Goal: Task Accomplishment & Management: Complete application form

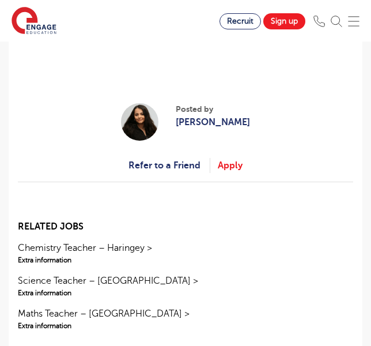
scroll to position [1144, 0]
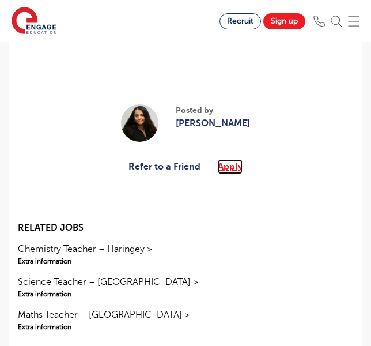
click at [235, 159] on link "Apply" at bounding box center [230, 166] width 25 height 15
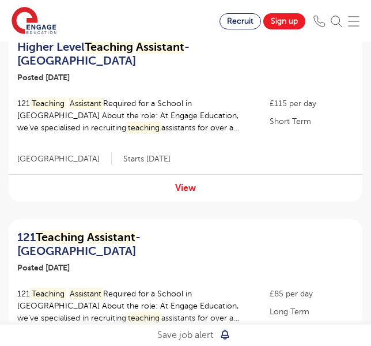
scroll to position [161, 0]
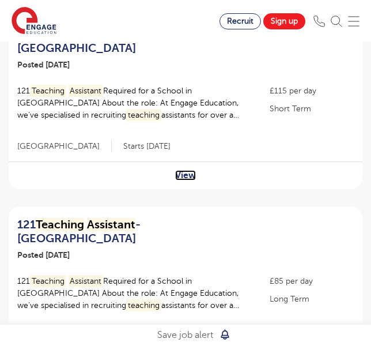
click at [188, 175] on link "View" at bounding box center [185, 175] width 21 height 10
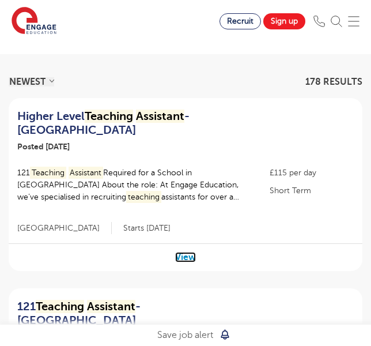
scroll to position [0, 0]
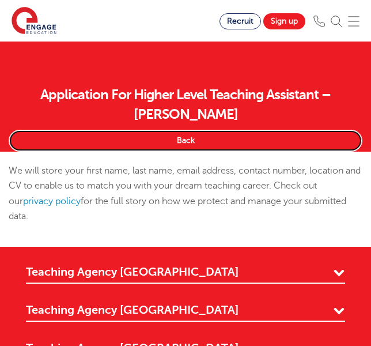
click at [187, 130] on link "Back" at bounding box center [186, 141] width 354 height 22
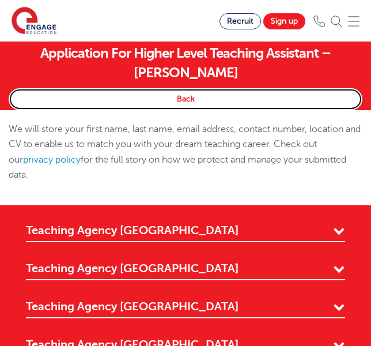
scroll to position [32, 0]
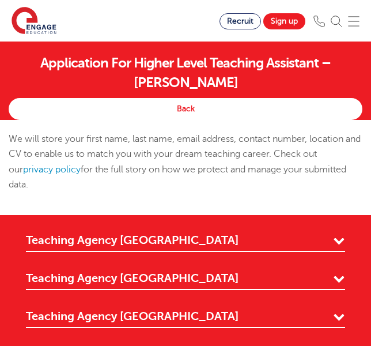
click at [190, 160] on div "We will store your first name, last name, email address, contact number, locati…" at bounding box center [185, 167] width 371 height 72
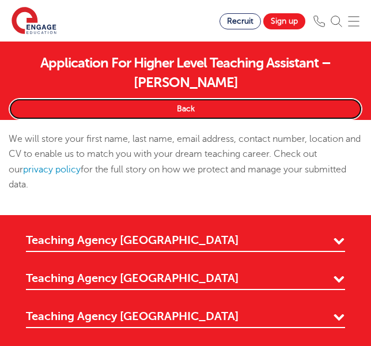
click at [162, 98] on link "Back" at bounding box center [186, 109] width 354 height 22
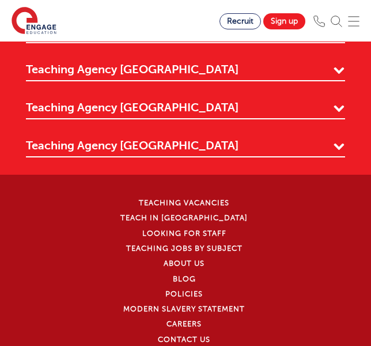
scroll to position [0, 0]
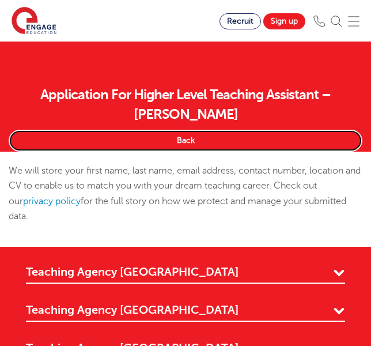
click at [186, 130] on link "Back" at bounding box center [186, 141] width 354 height 22
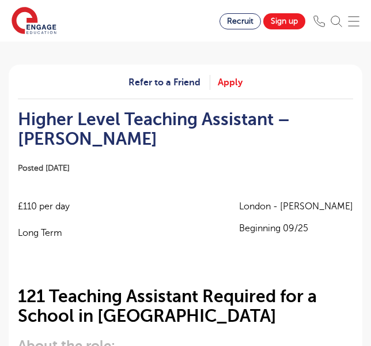
scroll to position [89, 0]
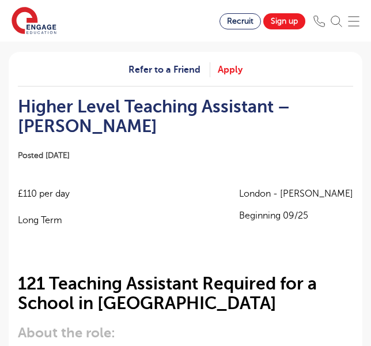
click at [235, 74] on link "Apply" at bounding box center [230, 69] width 25 height 15
click at [234, 71] on link "Apply" at bounding box center [230, 69] width 25 height 15
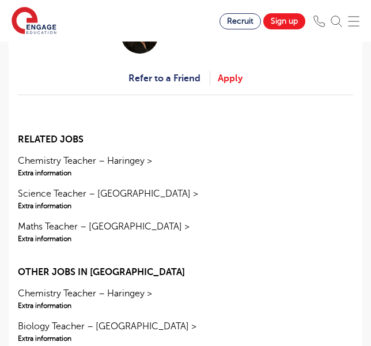
scroll to position [1151, 0]
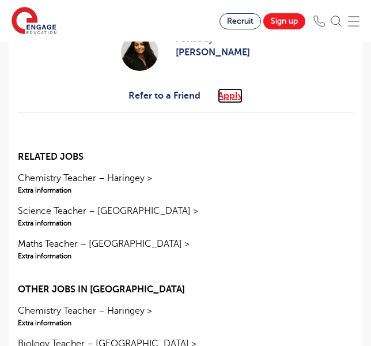
click at [234, 88] on link "Apply" at bounding box center [230, 95] width 25 height 15
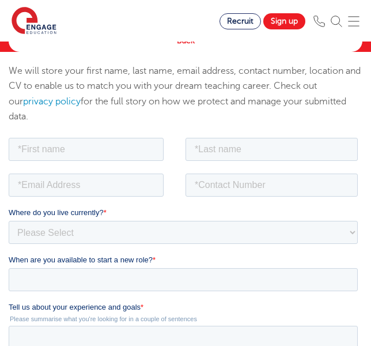
scroll to position [119, 0]
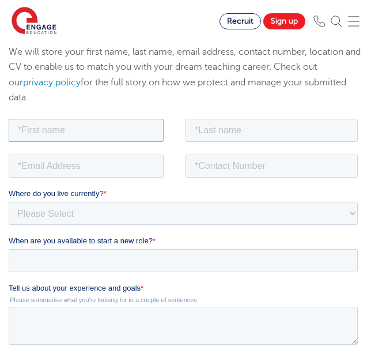
click at [156, 131] on input "text" at bounding box center [86, 130] width 155 height 23
click at [141, 126] on input "Isabell" at bounding box center [86, 130] width 155 height 23
type input "Isabella"
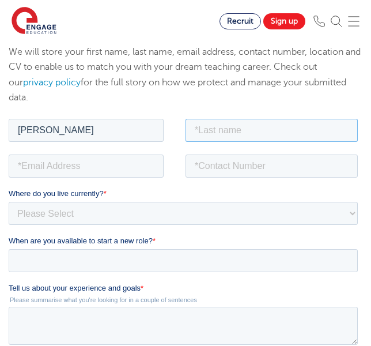
click at [218, 122] on input "text" at bounding box center [272, 130] width 172 height 23
type input "Booth Kendry"
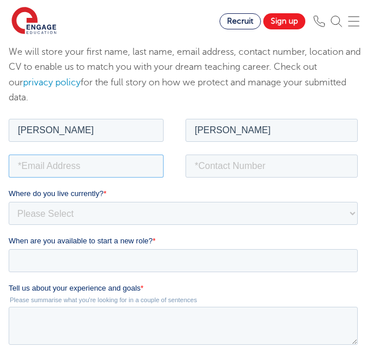
click at [98, 175] on input "email" at bounding box center [86, 165] width 155 height 23
type input "bbkendry@gmail.com"
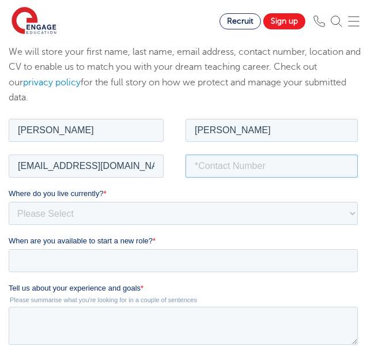
type input "07949525250"
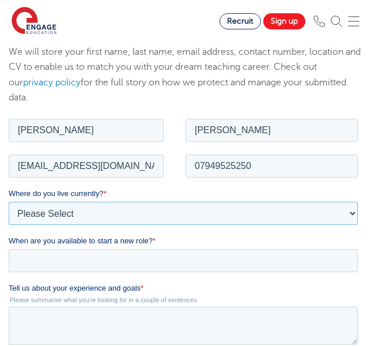
click at [103, 214] on select "Please Select UK Canada Ireland Australia New Zealand Europe USA South Africa J…" at bounding box center [183, 213] width 349 height 23
select select "UK"
click at [9, 202] on select "Please Select UK Canada Ireland Australia New Zealand Europe USA South Africa J…" at bounding box center [183, 213] width 349 height 23
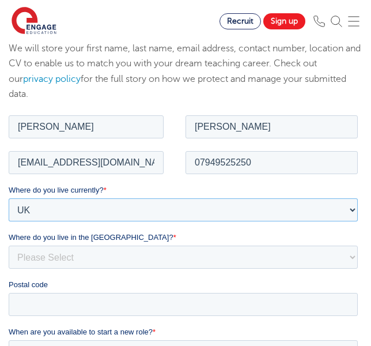
scroll to position [123, 0]
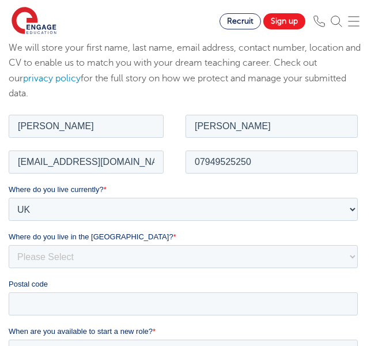
click at [100, 243] on div "Where do you live in the UK? * Please Select Overseas Barnsley Bedfordshire Ber…" at bounding box center [186, 249] width 354 height 37
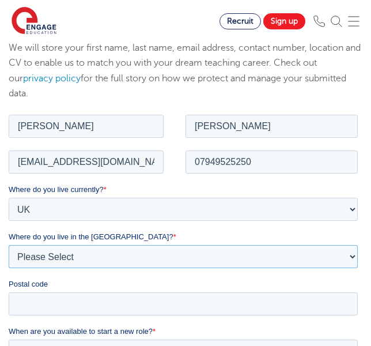
click at [103, 255] on select "Please Select Overseas Barnsley Bedfordshire Berkshire Bournemouth Bracknell Fo…" at bounding box center [183, 256] width 349 height 23
select select "London"
click at [9, 245] on select "Please Select Overseas Barnsley Bedfordshire Berkshire Bournemouth Bracknell Fo…" at bounding box center [183, 256] width 349 height 23
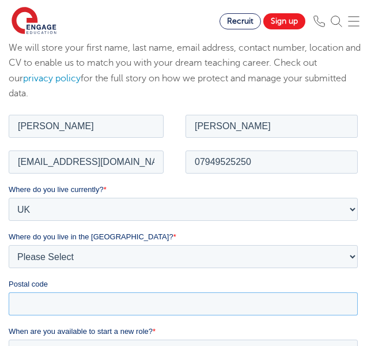
click at [103, 301] on input "Postal code" at bounding box center [183, 303] width 349 height 23
type input "W"
type input "NW61TH"
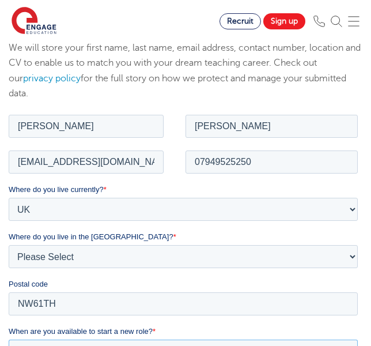
click at [141, 345] on input "When are you available to start a new role? *" at bounding box center [183, 350] width 349 height 23
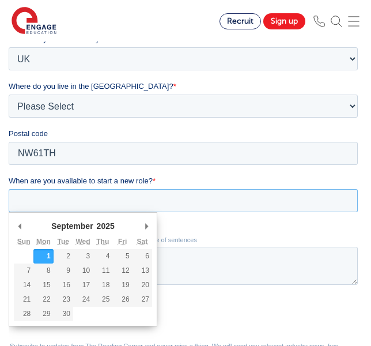
scroll to position [278, 0]
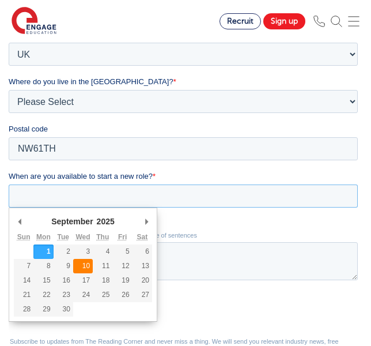
type div "2025-09-10"
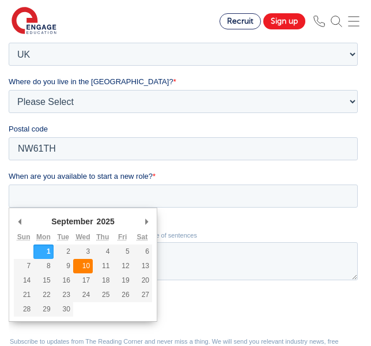
type input "2025/09/10"
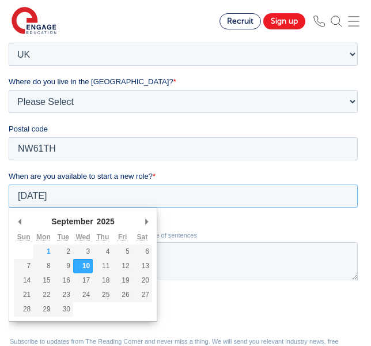
click at [104, 201] on input "2025/09/10" at bounding box center [183, 196] width 349 height 23
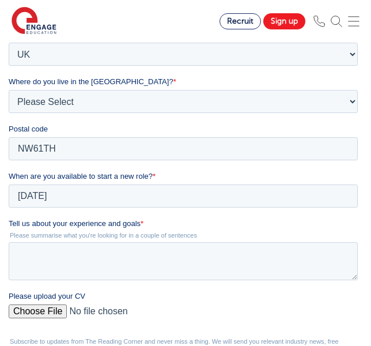
click at [206, 213] on fieldset "When are you available to start a new role? * 2025/09/10 September January Febr…" at bounding box center [186, 194] width 354 height 47
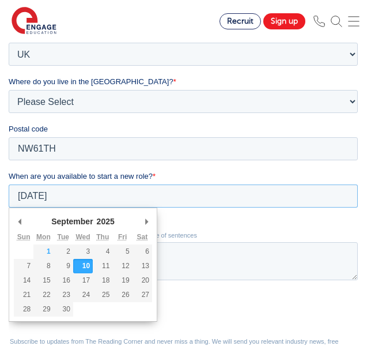
click at [161, 198] on input "2025/09/10" at bounding box center [183, 196] width 349 height 23
type div "2025-09-09"
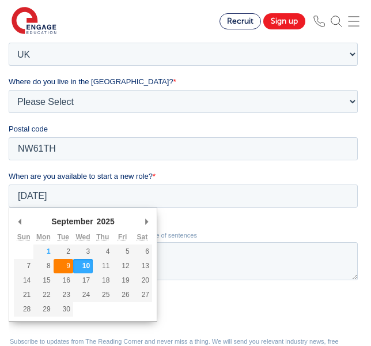
type input "2025/09/09"
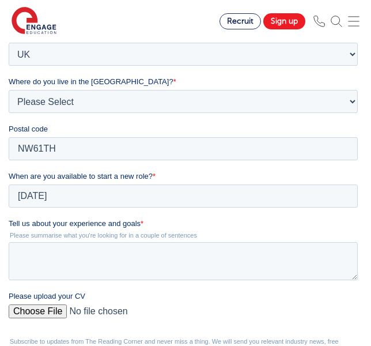
click at [176, 222] on label "Tell us about your experience and goals *" at bounding box center [186, 224] width 354 height 12
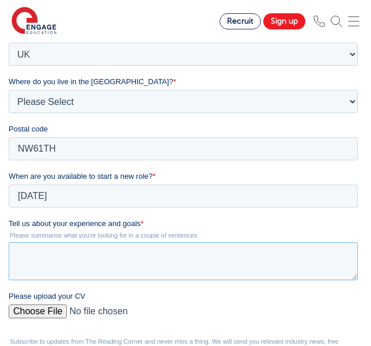
click at [176, 243] on textarea "Tell us about your experience and goals *" at bounding box center [183, 262] width 349 height 38
paste textarea "I have worked closely with children as a Nanny, which required me to use my emo…"
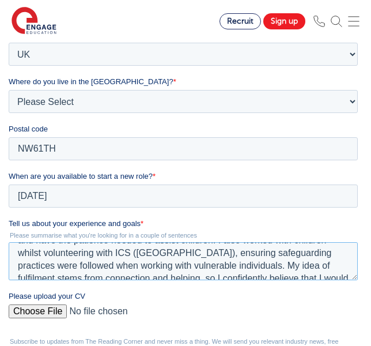
scroll to position [101, 0]
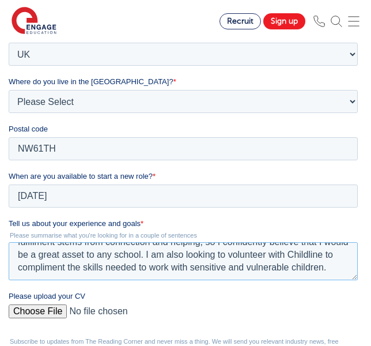
type textarea "I have worked closely with children as a Nanny, which required me to use my emo…"
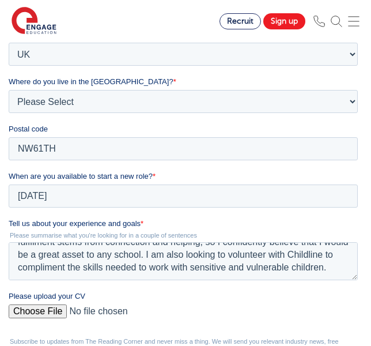
click at [49, 311] on input "Please upload your CV" at bounding box center [183, 316] width 349 height 23
type input "C:\fakepath\Career CV 2025.pdf"
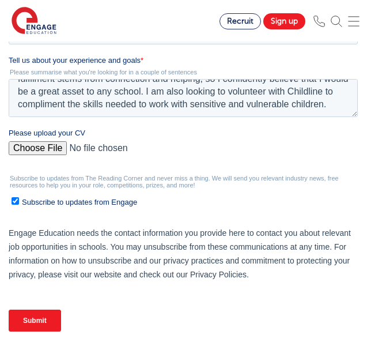
scroll to position [442, 0]
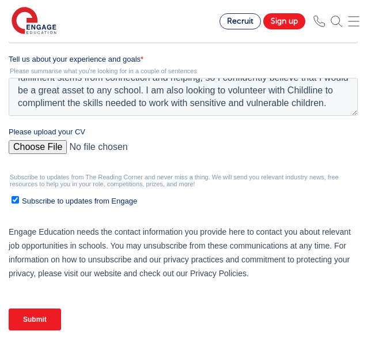
click at [86, 205] on span "Subscribe to updates from Engage" at bounding box center [79, 201] width 115 height 9
click at [19, 204] on input "Subscribe to updates from Engage" at bounding box center [15, 200] width 7 height 7
click at [136, 164] on fieldset "Please upload your CV" at bounding box center [186, 150] width 354 height 47
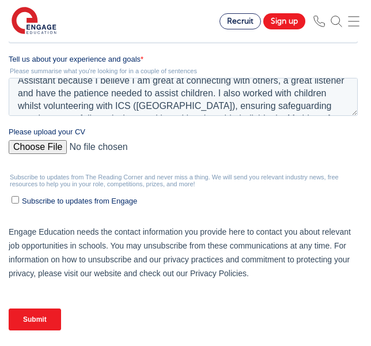
scroll to position [35, 0]
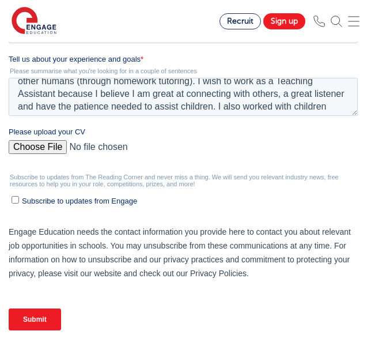
click at [34, 322] on input "Submit" at bounding box center [35, 320] width 52 height 22
click at [50, 320] on input "Submit" at bounding box center [35, 320] width 52 height 22
click at [204, 205] on label "Subscribe to updates from Engage" at bounding box center [185, 201] width 346 height 12
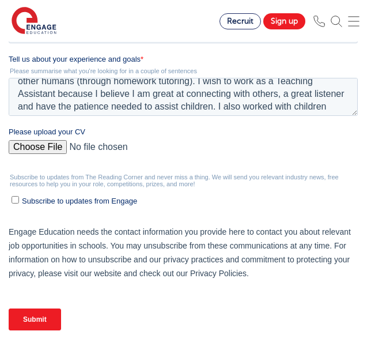
click at [19, 204] on input "Subscribe to updates from Engage" at bounding box center [15, 200] width 7 height 7
checkbox input "true"
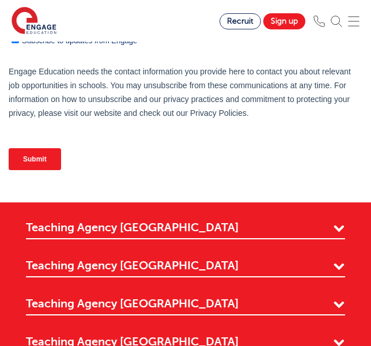
scroll to position [588, 0]
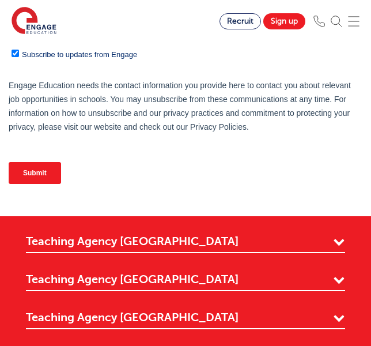
drag, startPoint x: 48, startPoint y: 175, endPoint x: 200, endPoint y: 184, distance: 151.8
click at [200, 184] on div "Submit" at bounding box center [186, 173] width 354 height 41
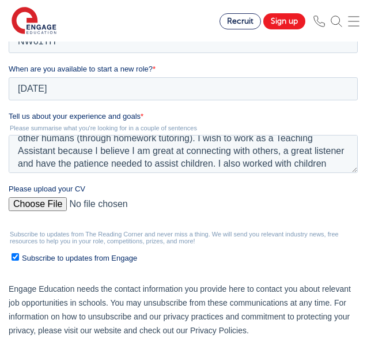
scroll to position [381, 0]
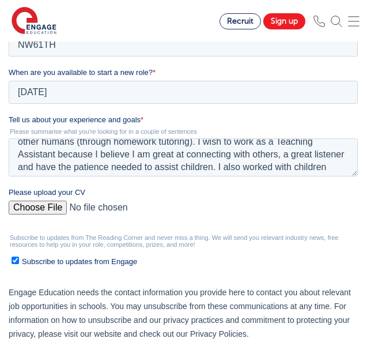
click at [51, 211] on input "Please upload your CV" at bounding box center [183, 212] width 349 height 23
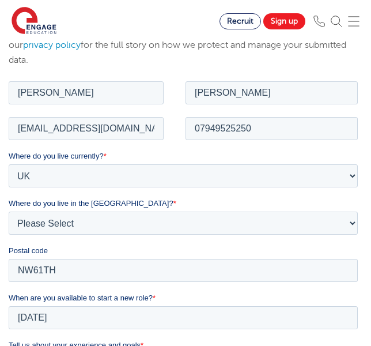
scroll to position [153, 0]
